Goal: Task Accomplishment & Management: Complete application form

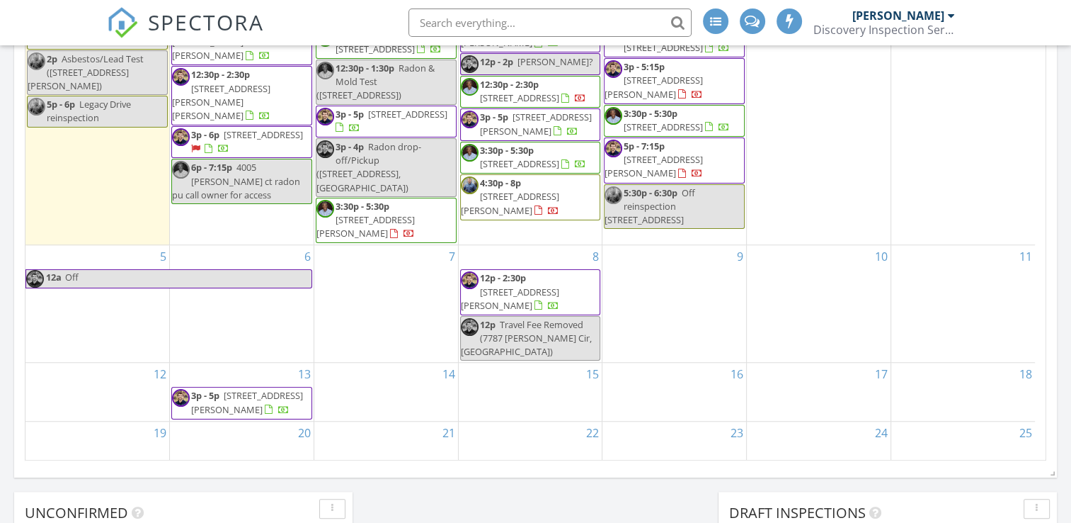
click at [496, 21] on input "text" at bounding box center [550, 22] width 283 height 28
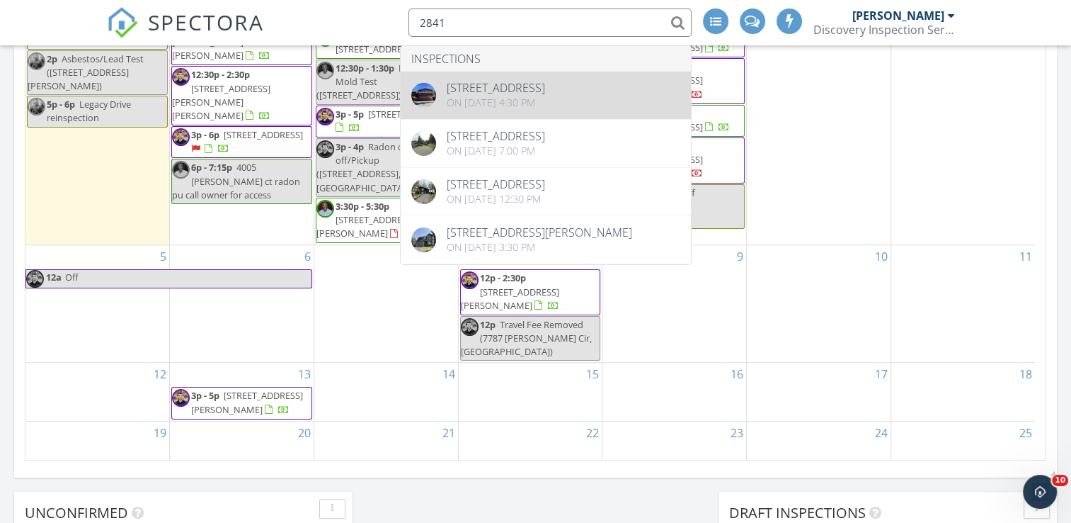
type input "2841"
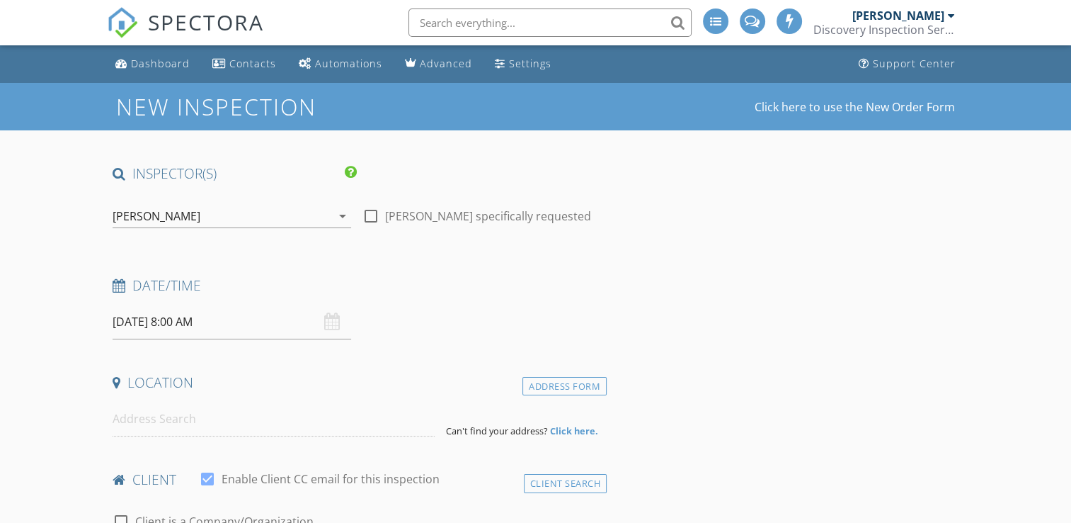
type input "Jacob"
type input "Miller"
type input "milljaco@isu.edu"
type input "208-390-9733"
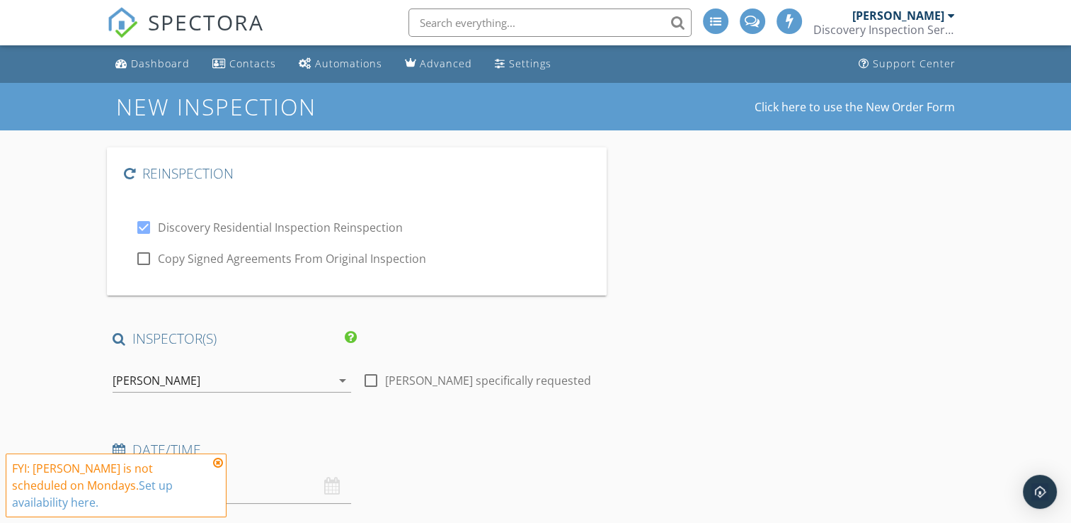
click at [216, 462] on icon at bounding box center [218, 462] width 10 height 11
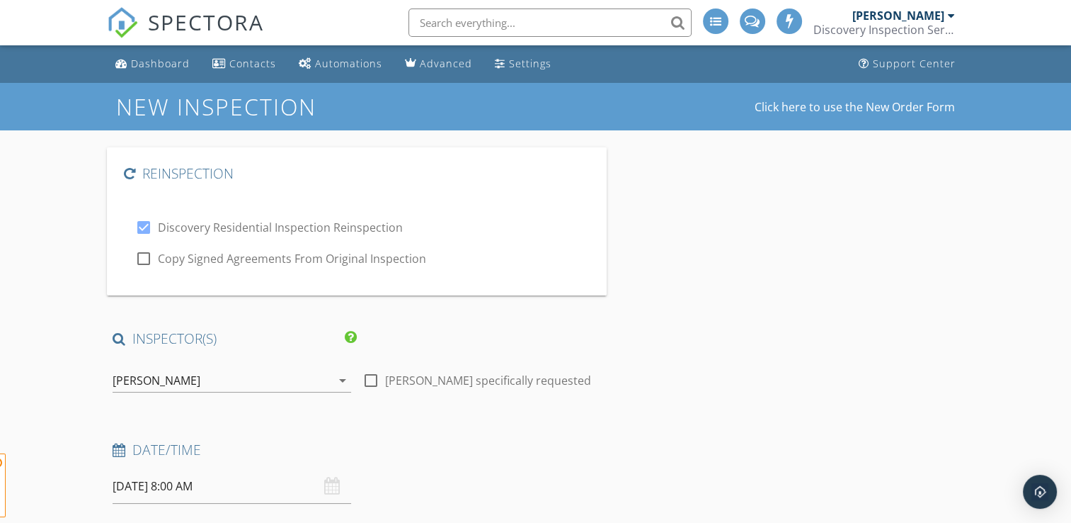
click at [216, 378] on div "[PERSON_NAME]" at bounding box center [222, 380] width 219 height 23
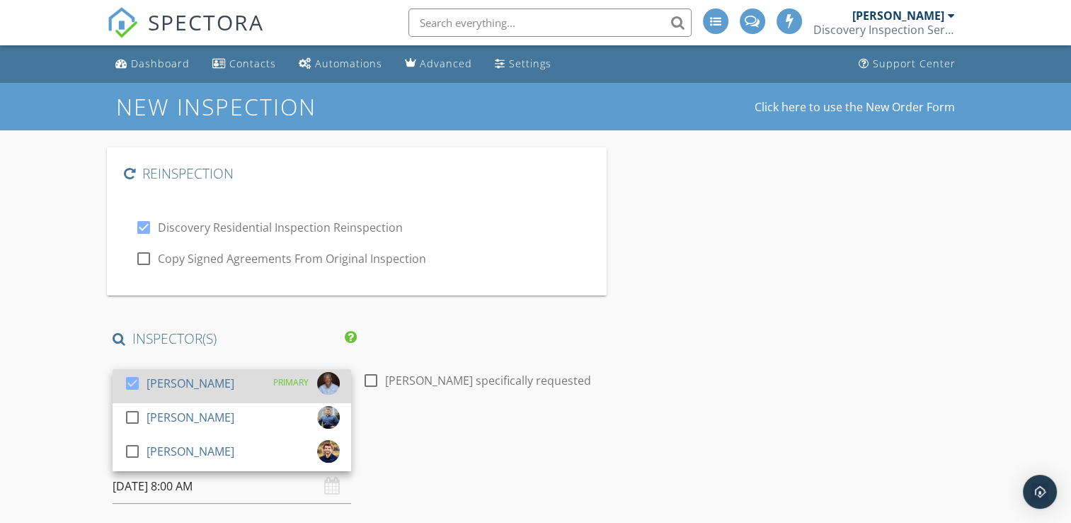
click at [210, 382] on div "[PERSON_NAME]" at bounding box center [191, 383] width 88 height 23
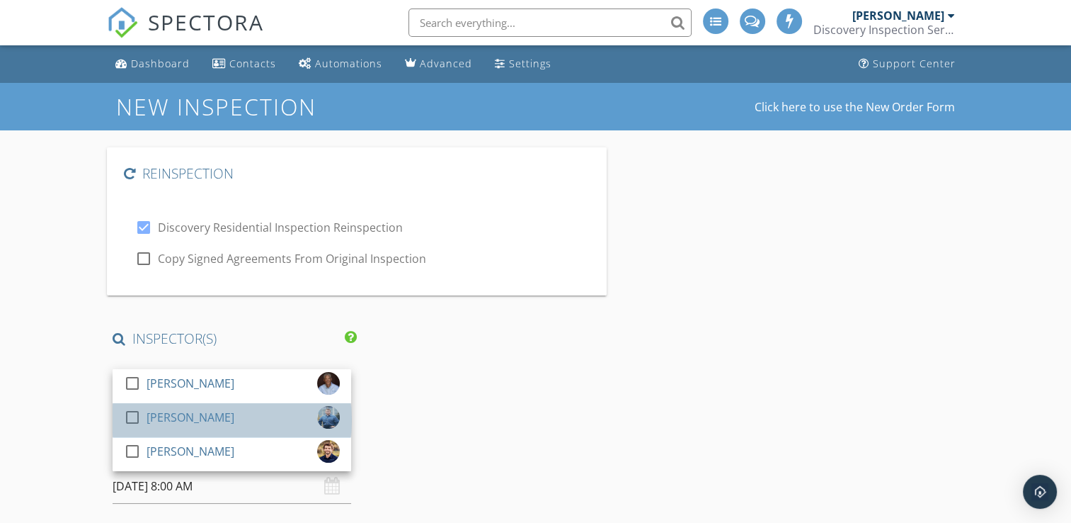
click at [176, 419] on div "[PERSON_NAME]" at bounding box center [191, 417] width 88 height 23
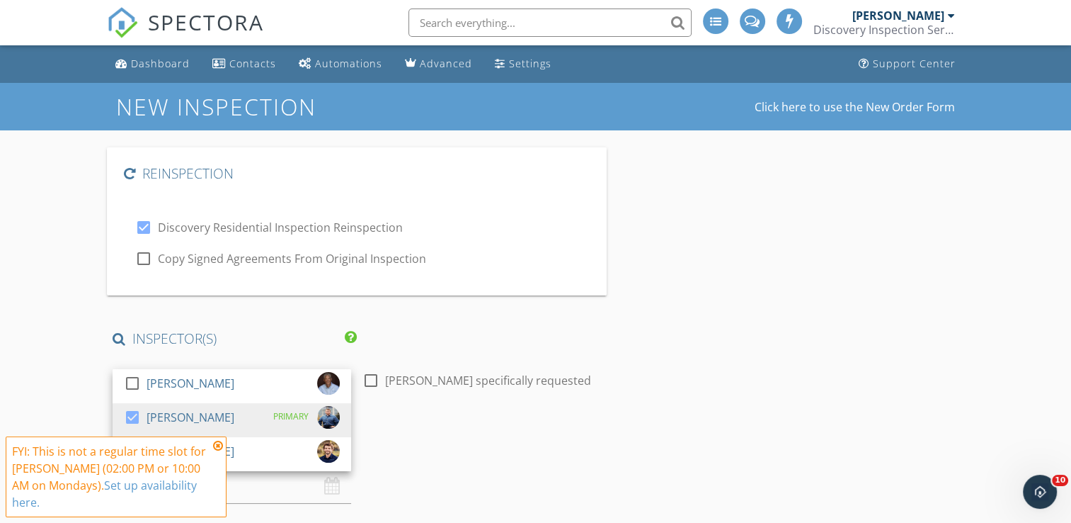
click at [216, 451] on icon at bounding box center [218, 445] width 10 height 11
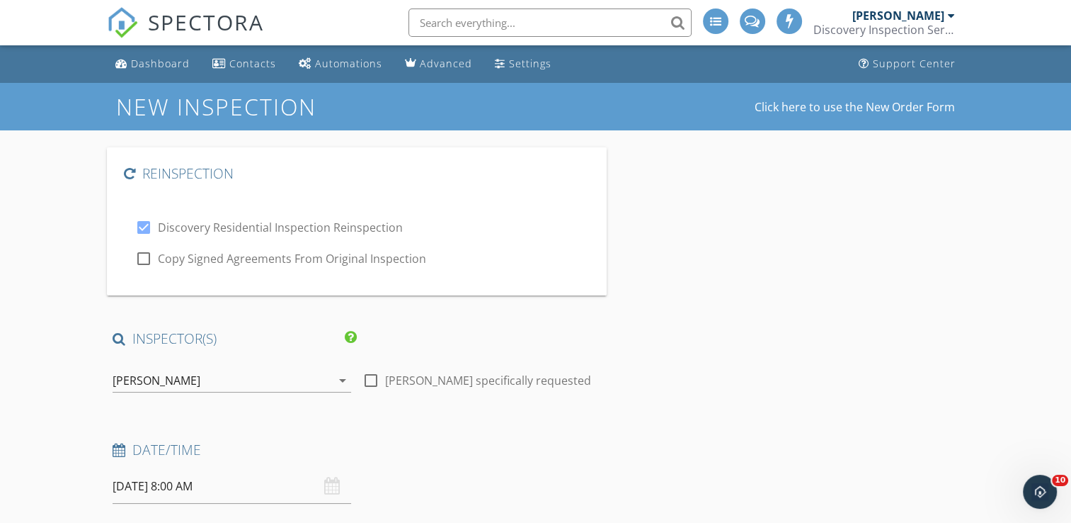
click at [195, 487] on input "09/29/2025 8:00 AM" at bounding box center [232, 486] width 239 height 35
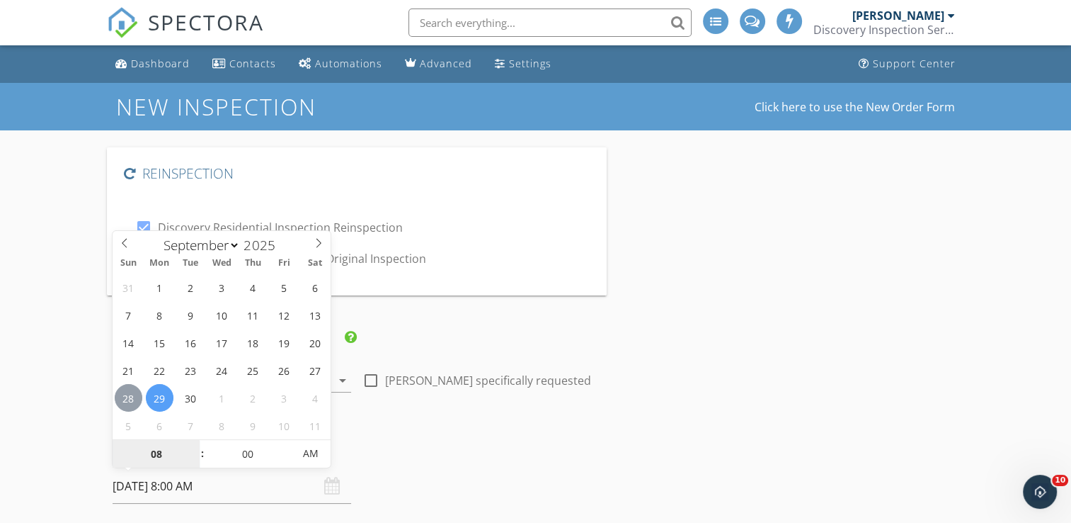
type input "09/28/2025 8:00 AM"
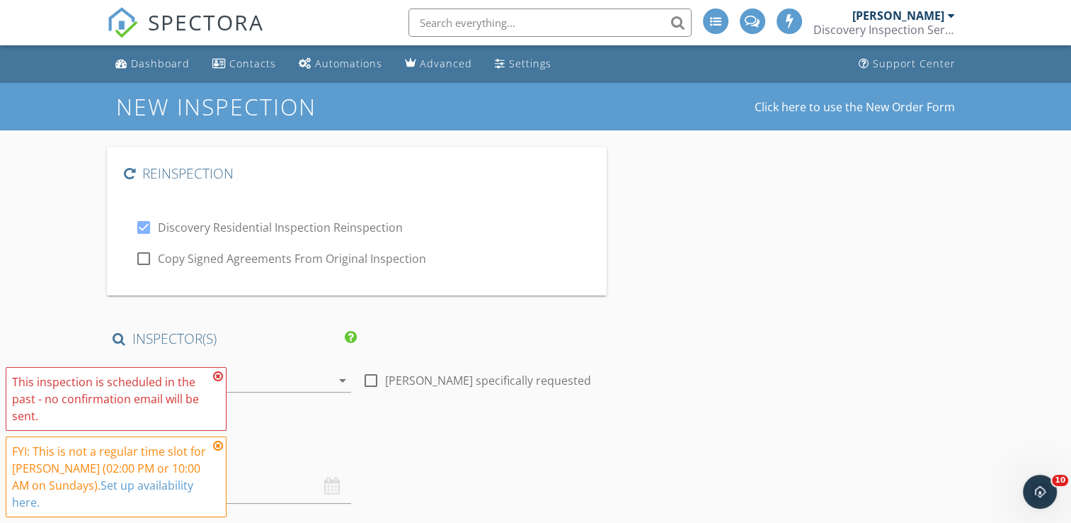
click at [217, 382] on icon at bounding box center [218, 375] width 10 height 11
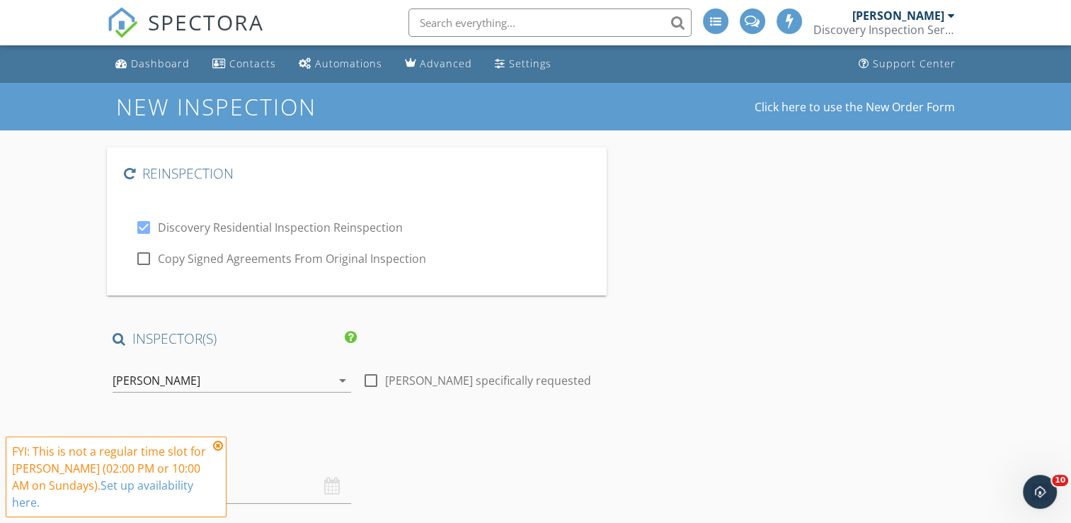
click at [215, 451] on icon at bounding box center [218, 445] width 10 height 11
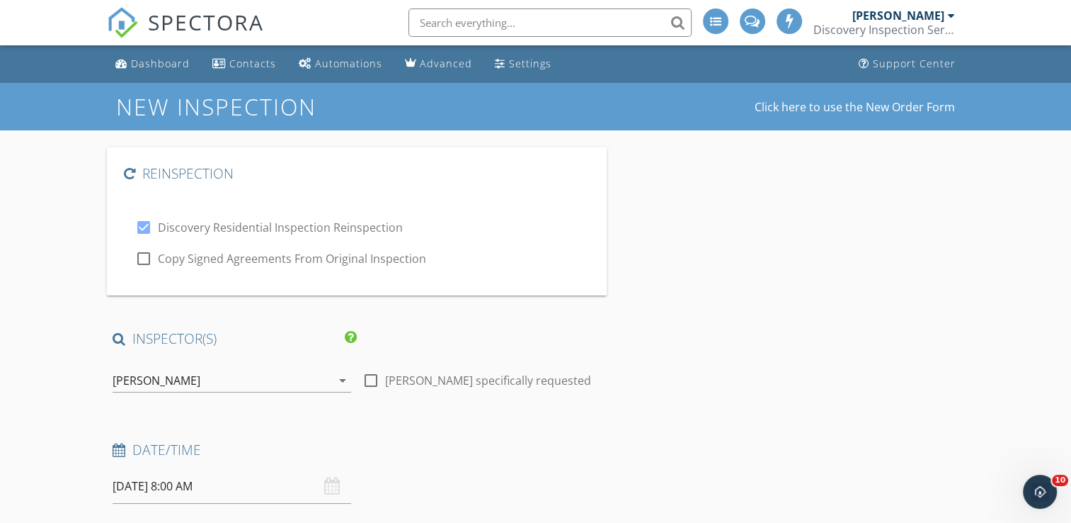
click at [182, 483] on input "09/28/2025 8:00 AM" at bounding box center [232, 486] width 239 height 35
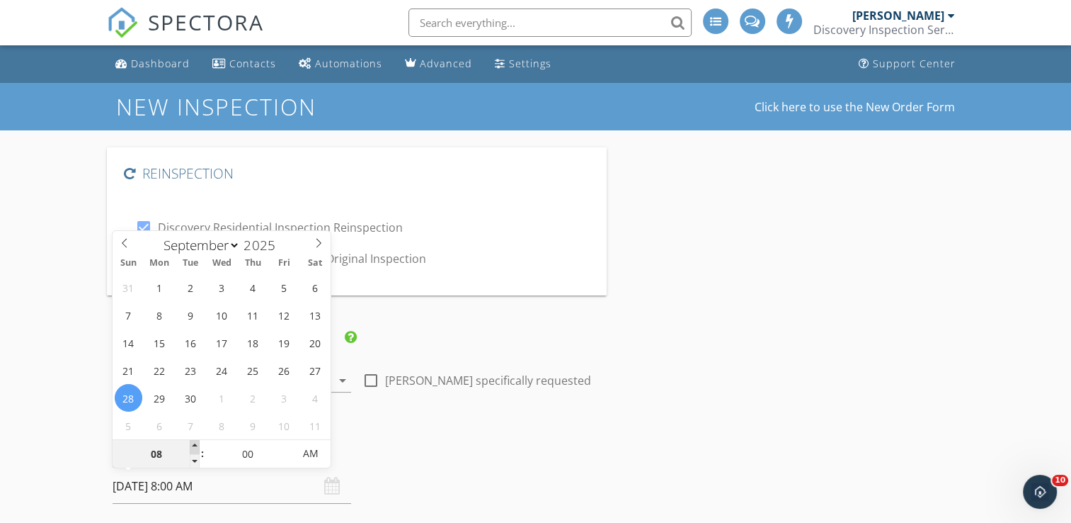
type input "09"
type input "09/28/2025 9:00 AM"
click at [196, 443] on span at bounding box center [195, 447] width 10 height 14
type input "10"
type input "09/28/2025 10:00 AM"
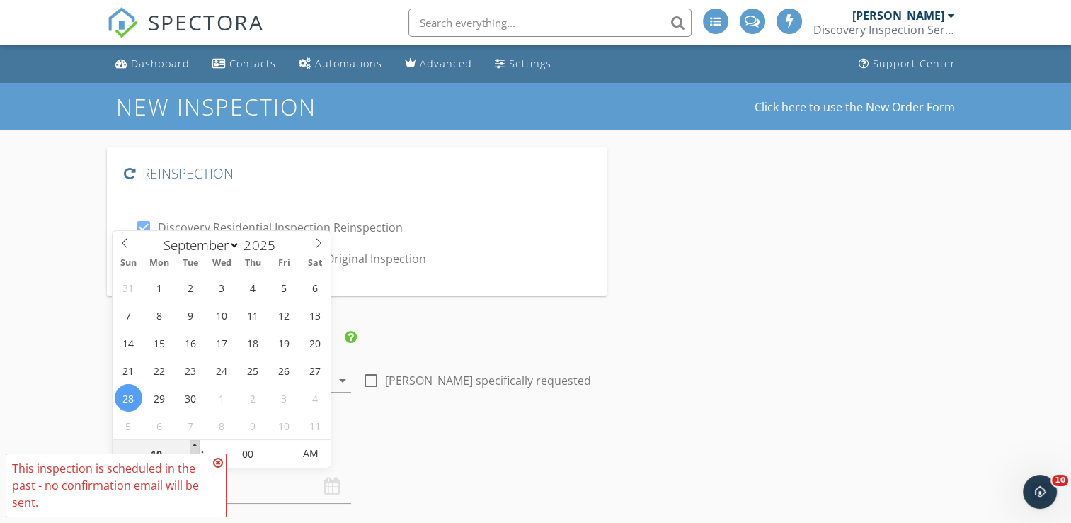
click at [196, 443] on span at bounding box center [195, 447] width 10 height 14
type input "11"
type input "09/28/2025 11:00 AM"
click at [196, 443] on span at bounding box center [195, 447] width 10 height 14
type input "12"
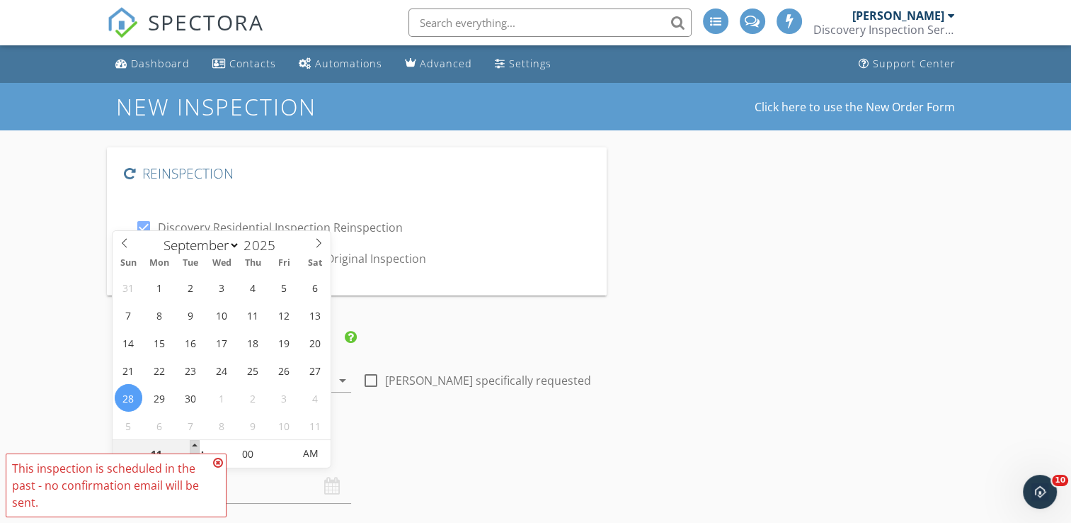
type input "09/28/2025 12:00 PM"
click at [196, 443] on span at bounding box center [195, 447] width 10 height 14
type input "01"
type input "09/28/2025 1:00 PM"
click at [196, 443] on span at bounding box center [195, 447] width 10 height 14
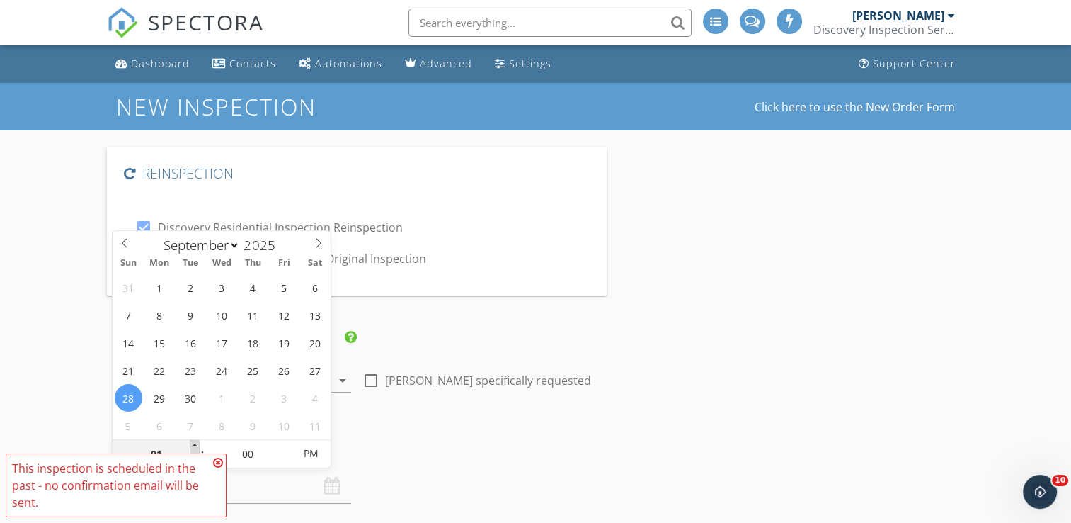
type input "02"
type input "[DATE] 2:00 PM"
click at [196, 443] on span at bounding box center [195, 447] width 10 height 14
type input "03"
type input "[DATE] 3:00 PM"
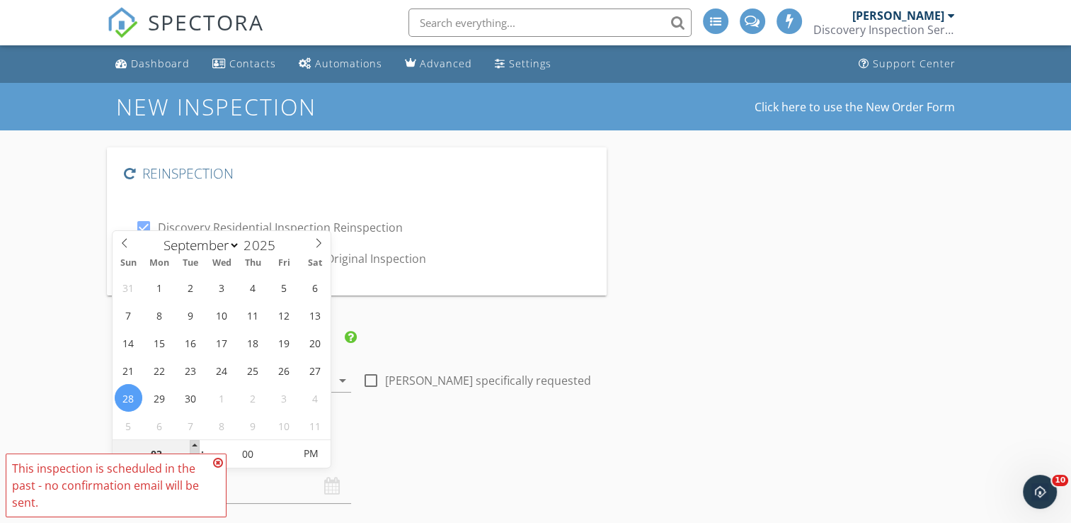
click at [196, 443] on span at bounding box center [195, 447] width 10 height 14
type input "04"
type input "09/28/2025 4:00 PM"
click at [196, 443] on span at bounding box center [195, 447] width 10 height 14
type input "05"
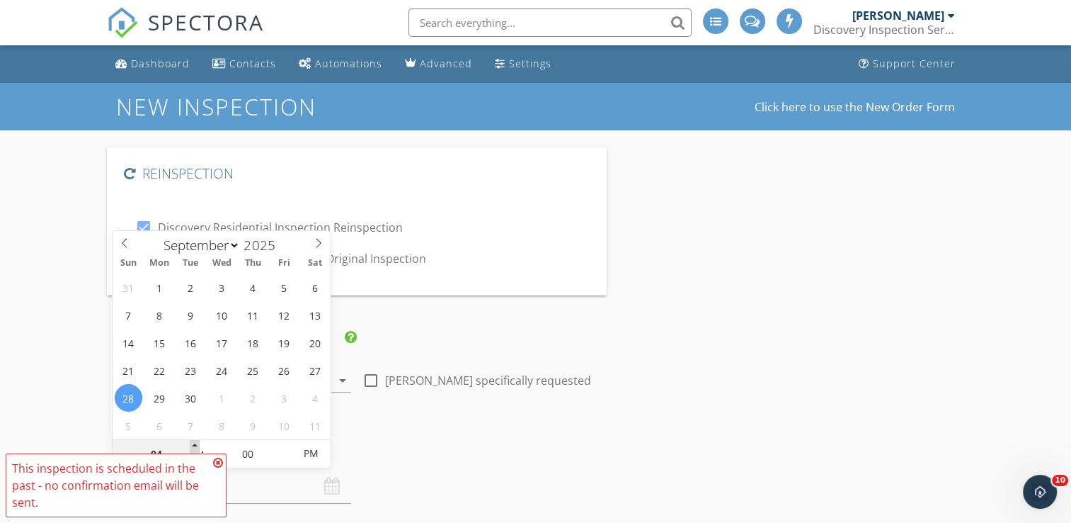
type input "09/28/2025 5:00 PM"
click at [196, 443] on span at bounding box center [195, 447] width 10 height 14
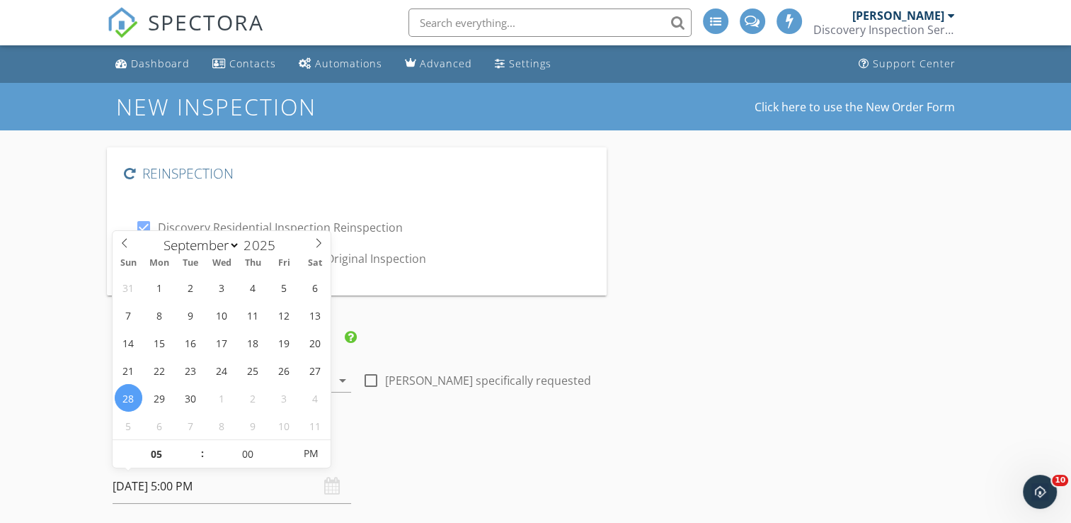
click at [495, 443] on h4 "Date/Time" at bounding box center [357, 449] width 489 height 18
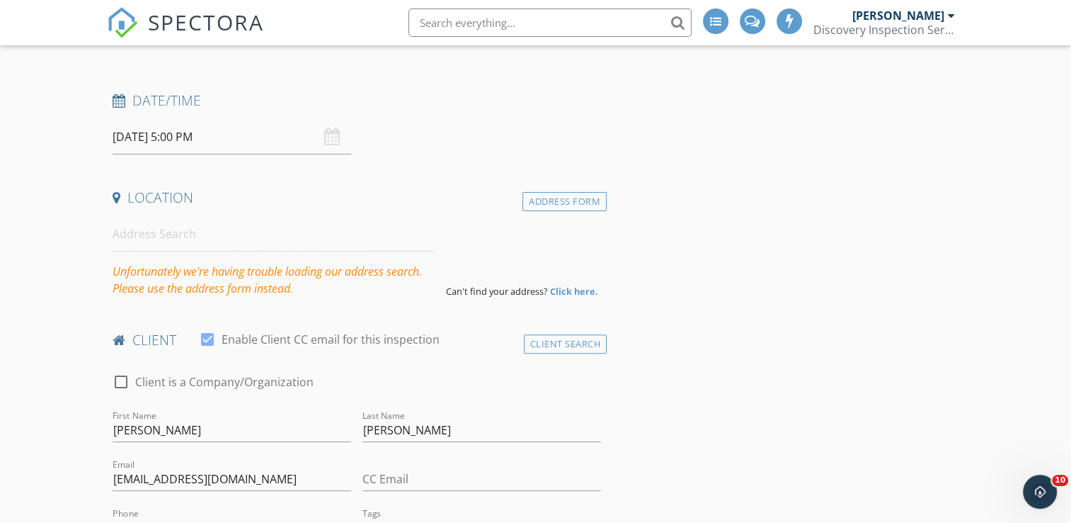
scroll to position [354, 0]
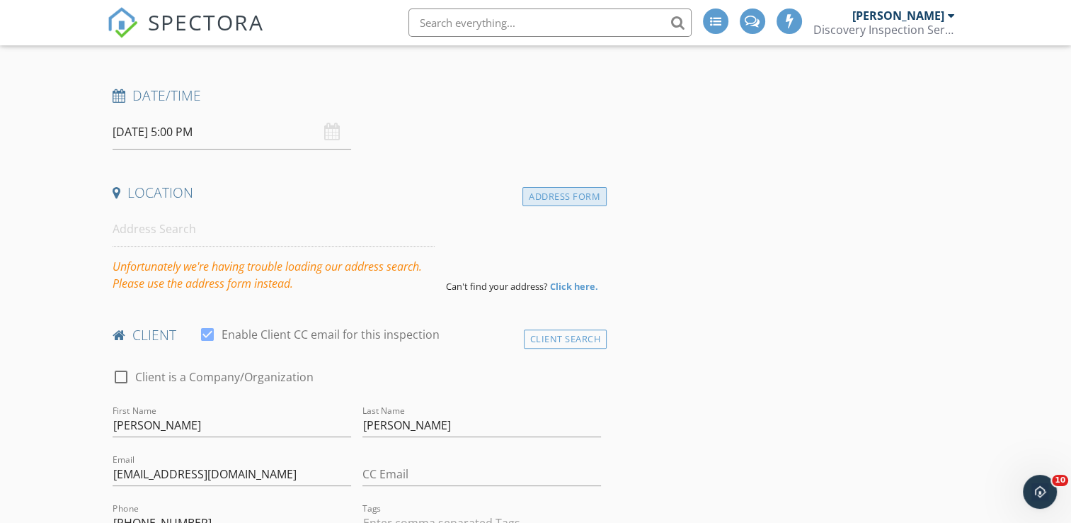
click at [564, 202] on div "Address Form" at bounding box center [565, 196] width 84 height 19
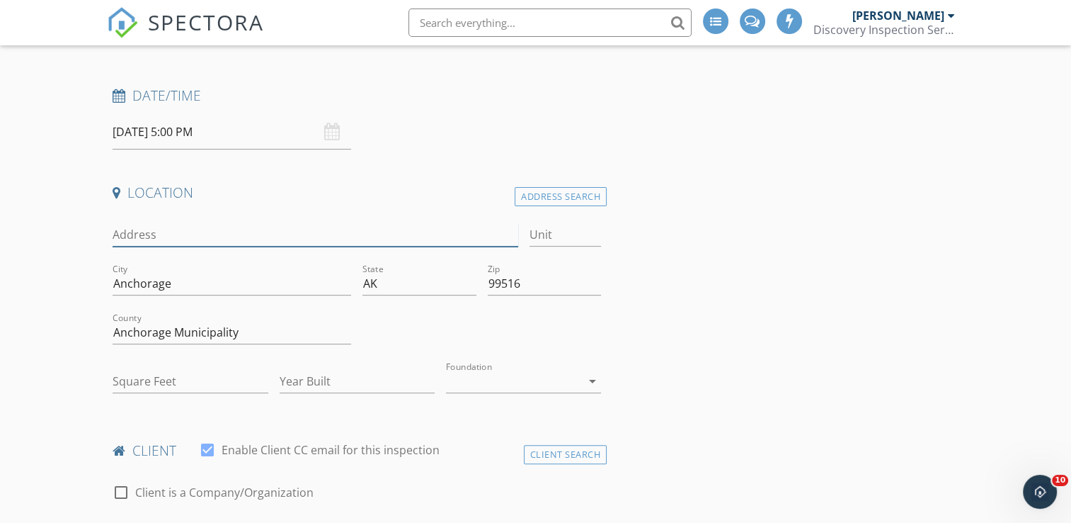
click at [204, 232] on input "Address" at bounding box center [315, 234] width 405 height 23
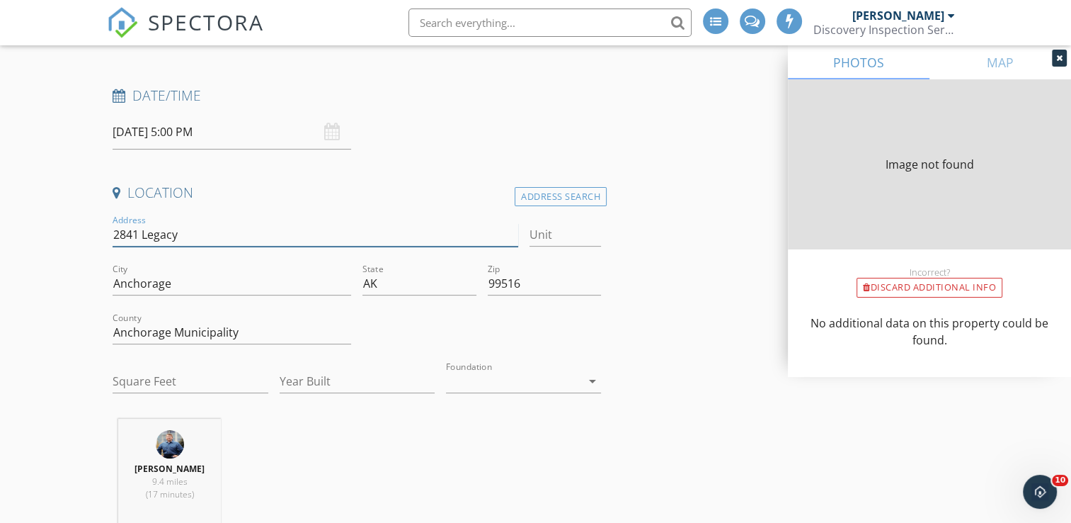
type input "2841 Legacy"
type input "2412"
type input "1983"
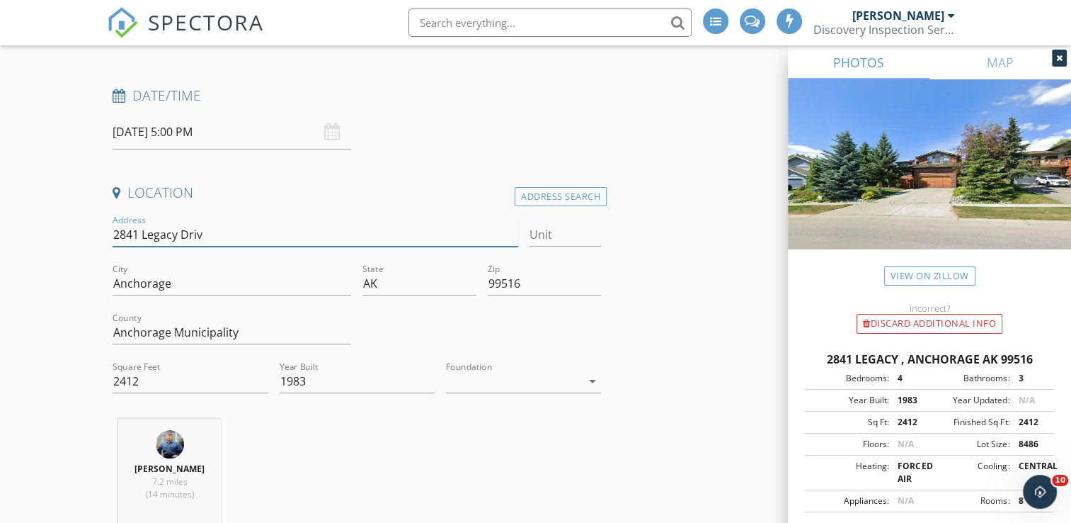
type input "2841 Legacy Drive"
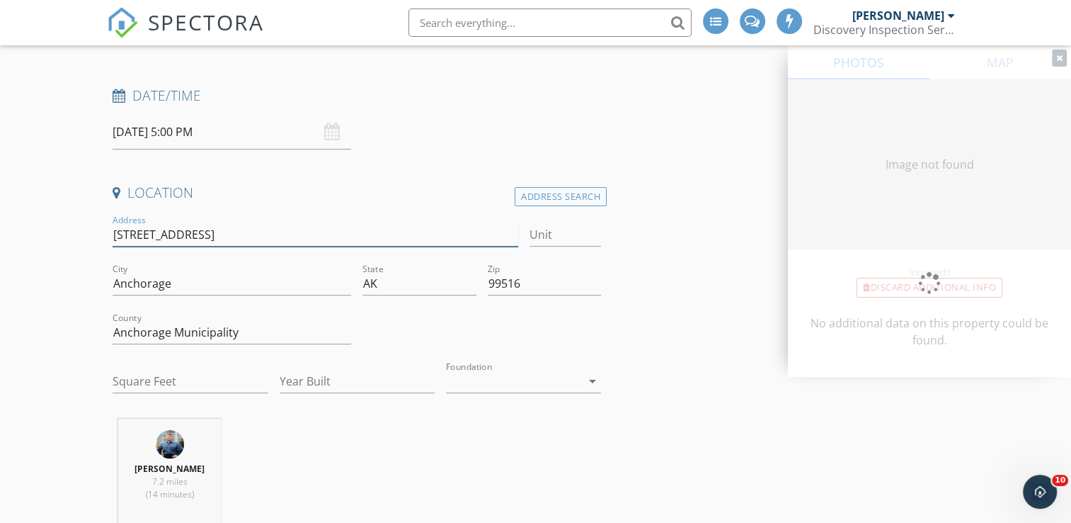
type input "2841 Legacy Drive"
type input "2412"
type input "1983"
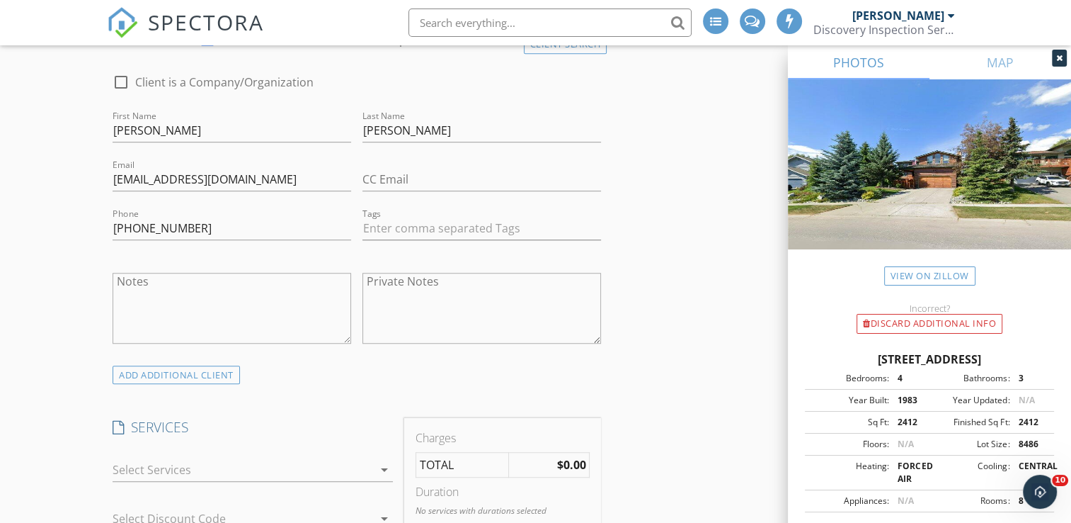
scroll to position [1062, 0]
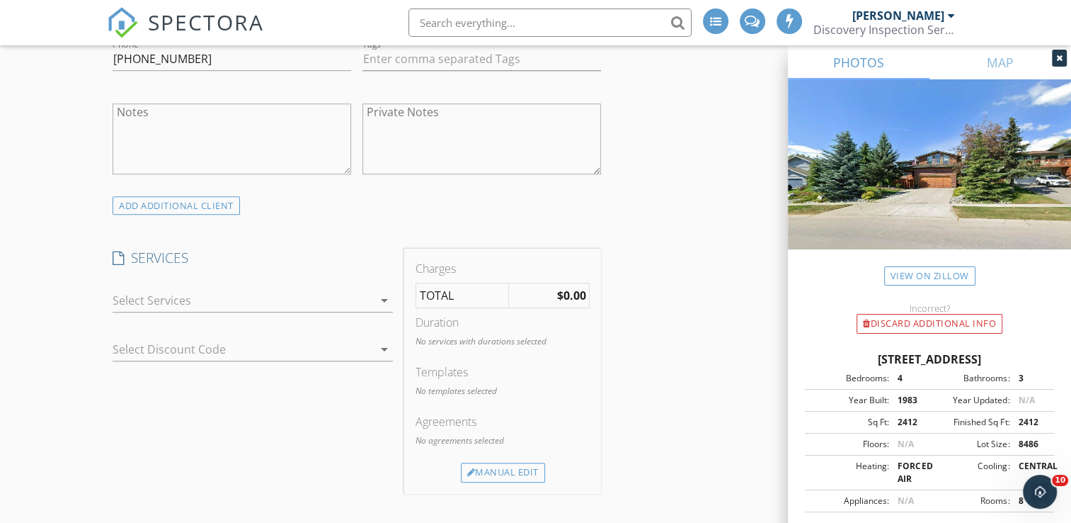
click at [204, 309] on div at bounding box center [243, 300] width 261 height 23
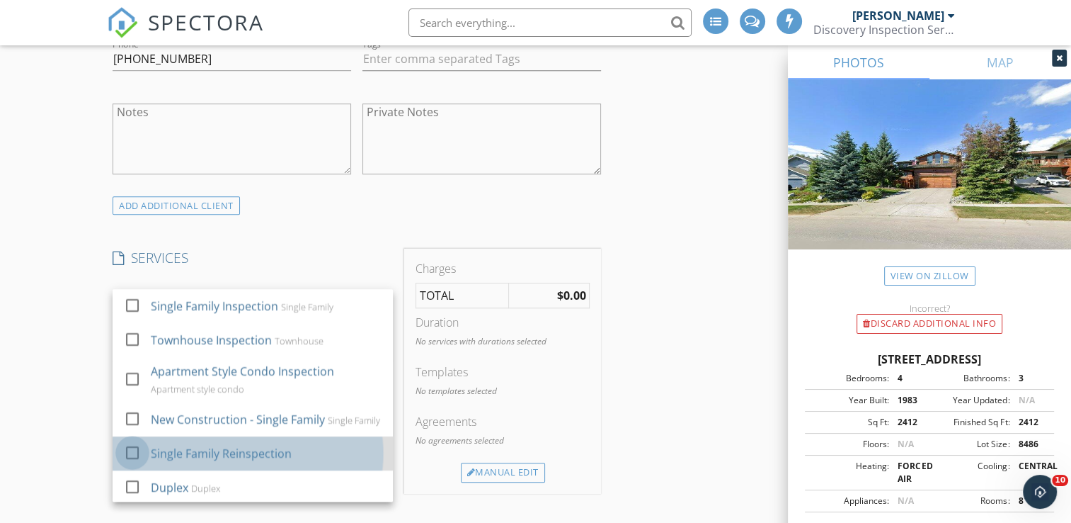
click at [137, 464] on div at bounding box center [132, 452] width 24 height 24
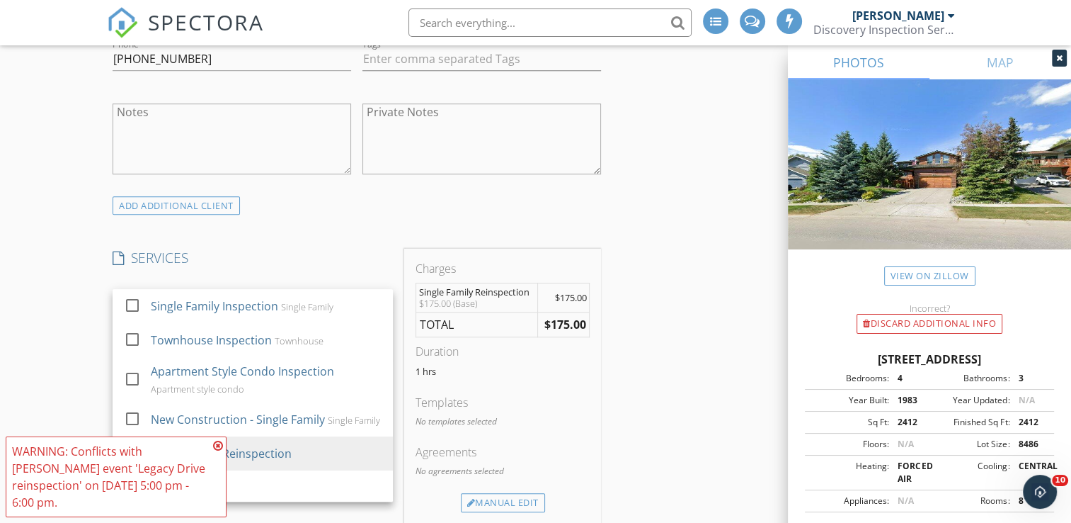
click at [220, 445] on icon at bounding box center [218, 445] width 10 height 11
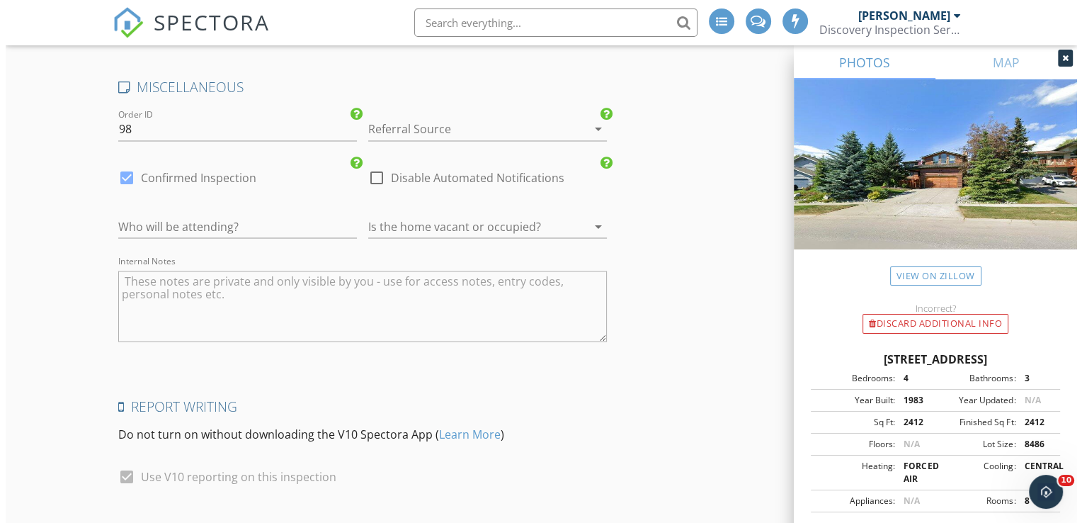
scroll to position [2649, 0]
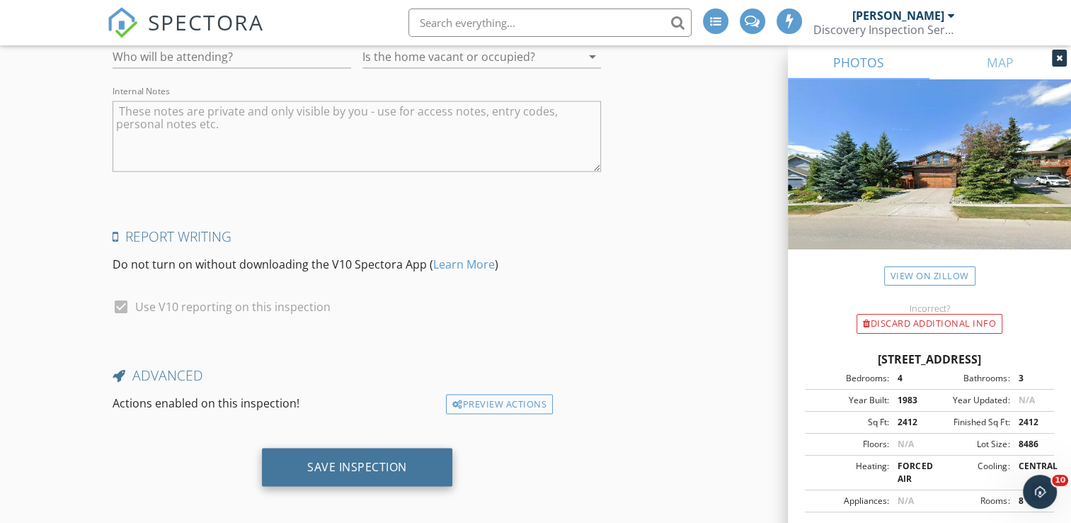
click at [334, 459] on div "Save Inspection" at bounding box center [357, 466] width 100 height 14
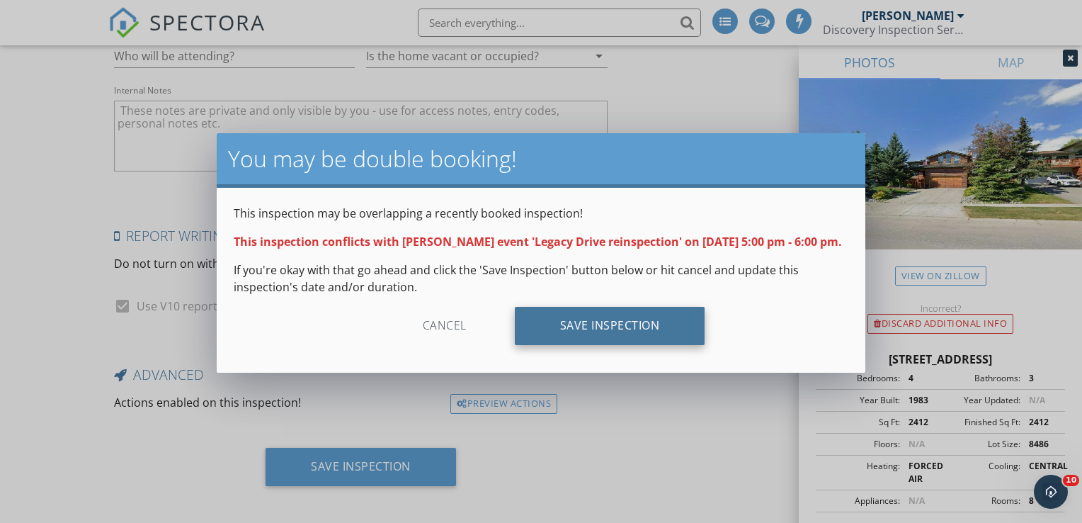
click at [579, 344] on div "Save Inspection" at bounding box center [610, 326] width 190 height 38
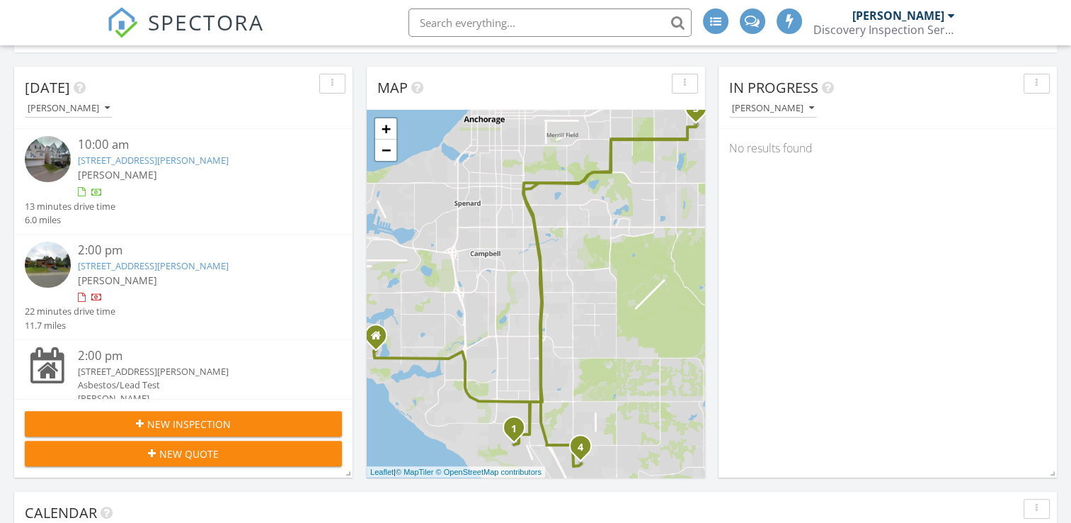
scroll to position [779, 0]
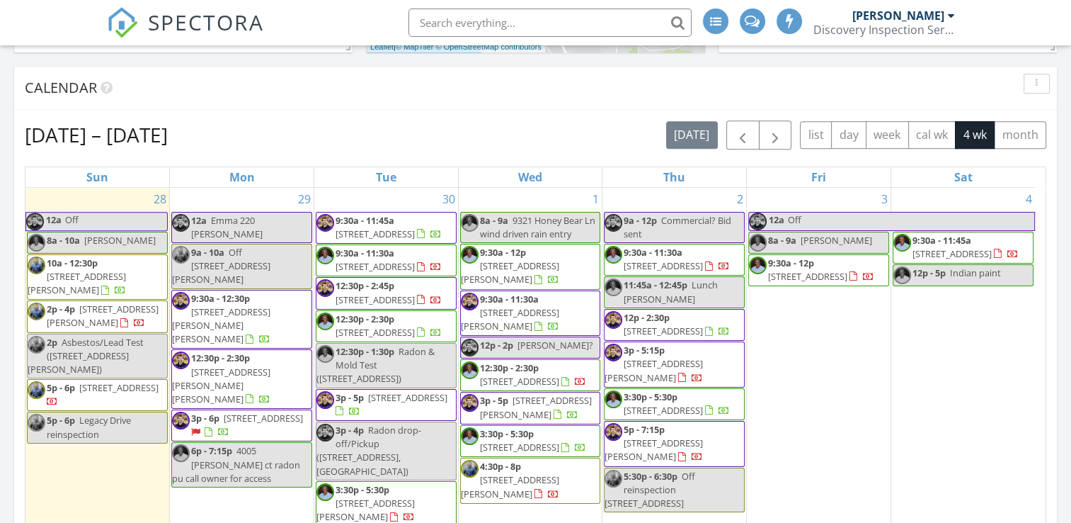
click at [117, 414] on div "5p - 6p Legacy Drive reinspection" at bounding box center [98, 427] width 140 height 27
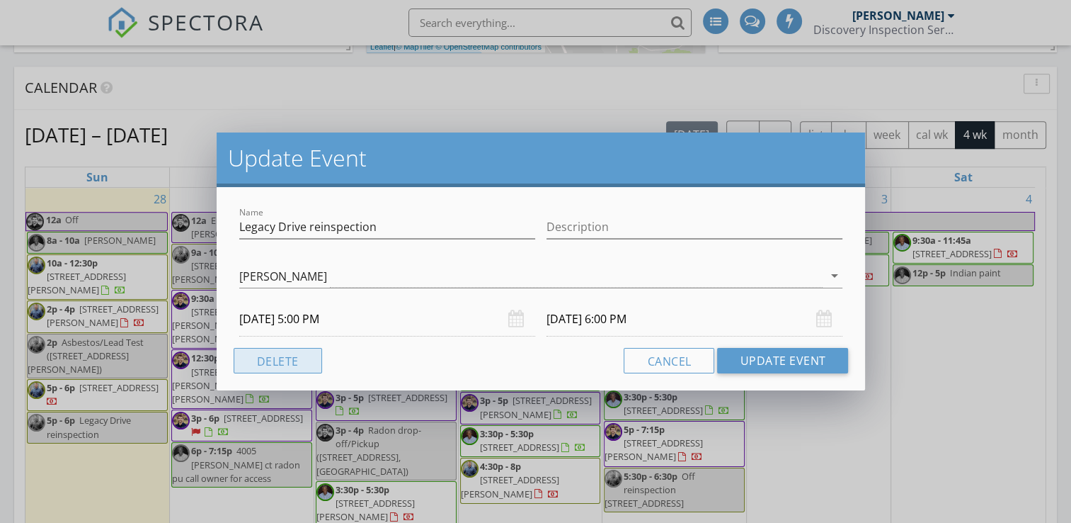
click at [286, 364] on button "Delete" at bounding box center [278, 360] width 89 height 25
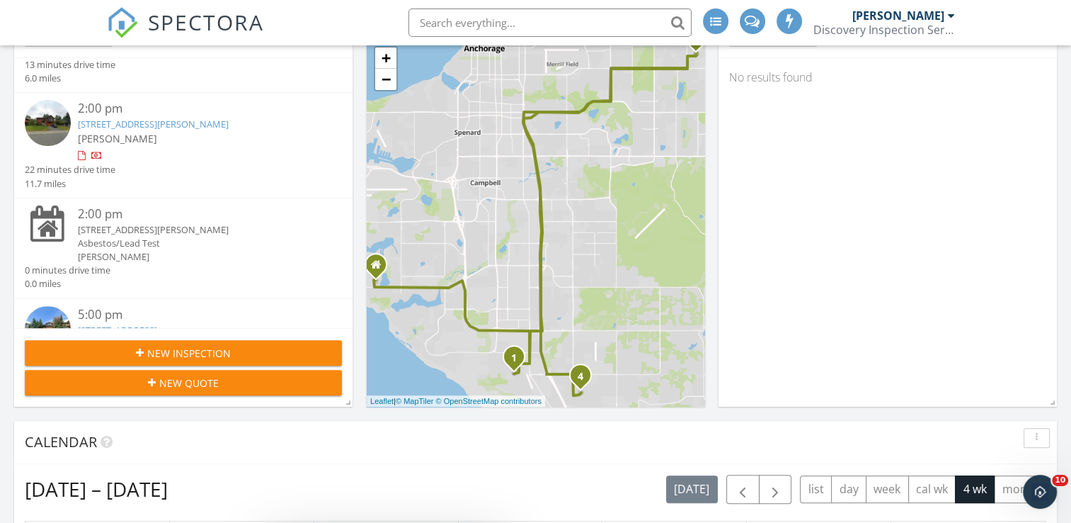
scroll to position [63, 0]
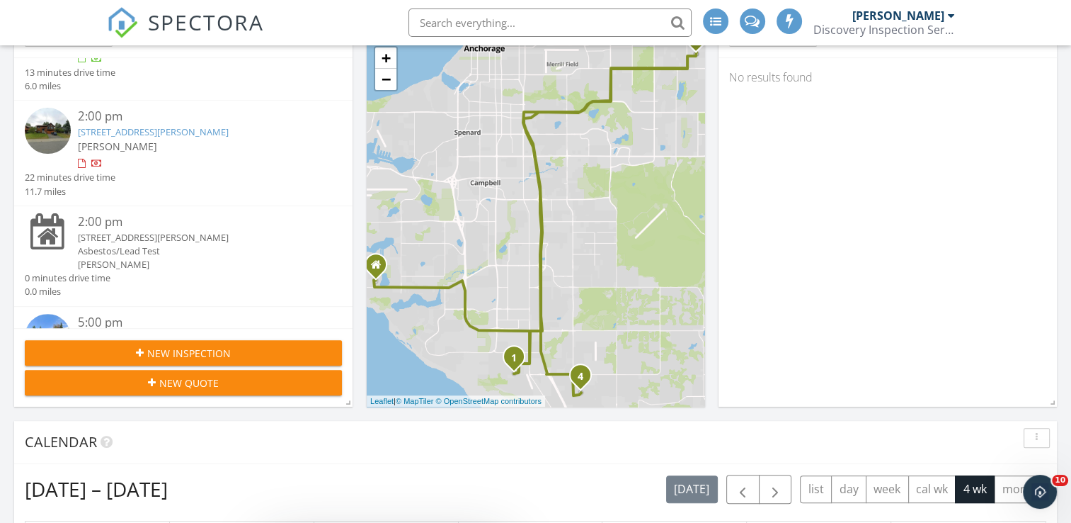
click at [183, 132] on link "810 Hunt Cir, Anchorage, AK 99504" at bounding box center [153, 131] width 151 height 13
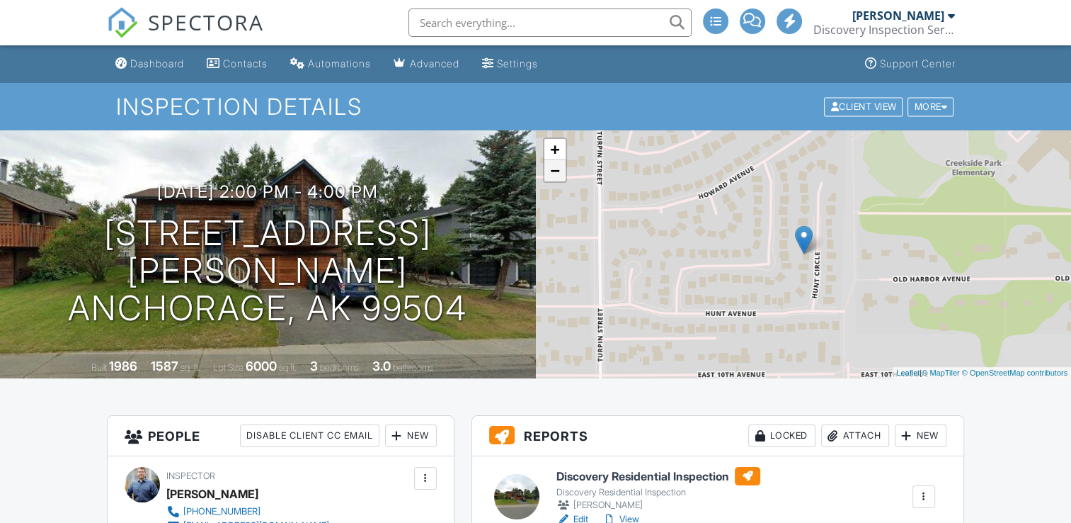
click at [552, 171] on link "−" at bounding box center [555, 170] width 21 height 21
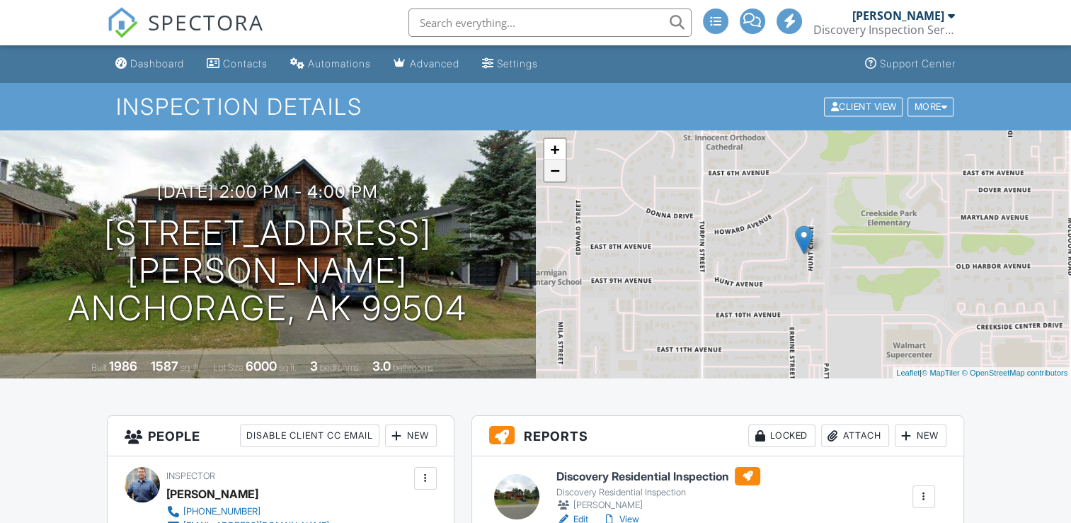
click at [552, 171] on link "−" at bounding box center [555, 170] width 21 height 21
